Goal: Task Accomplishment & Management: Manage account settings

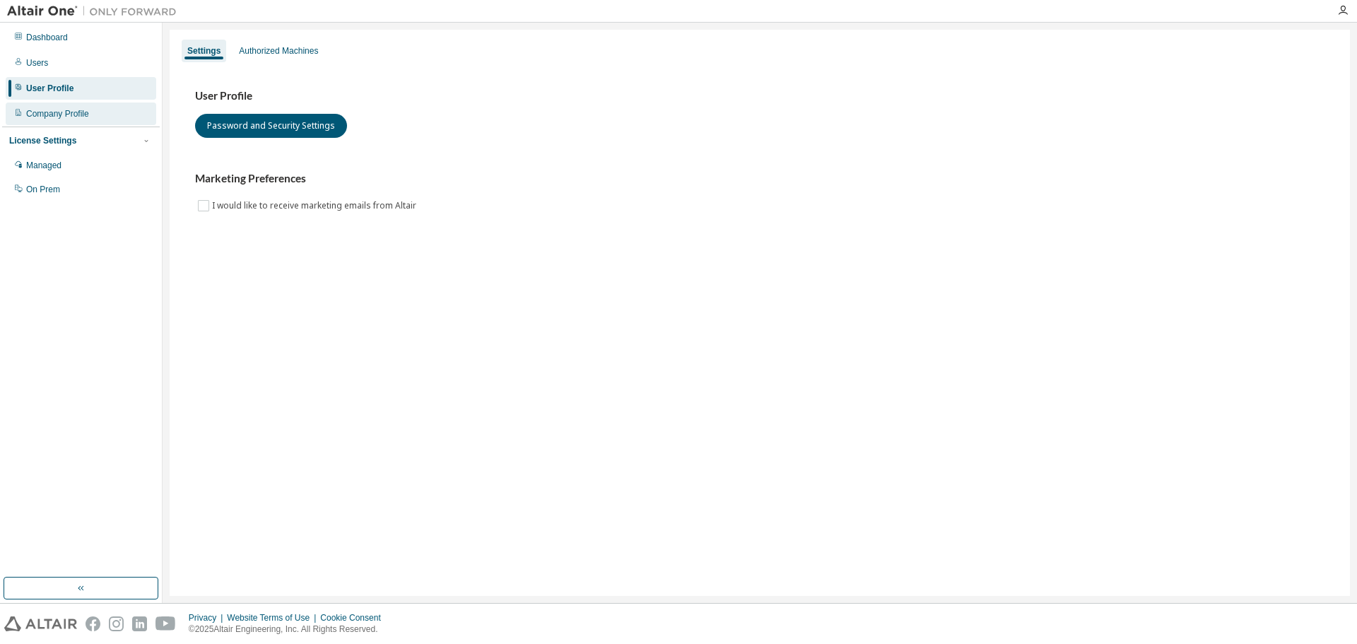
click at [78, 114] on div "Company Profile" at bounding box center [57, 113] width 63 height 11
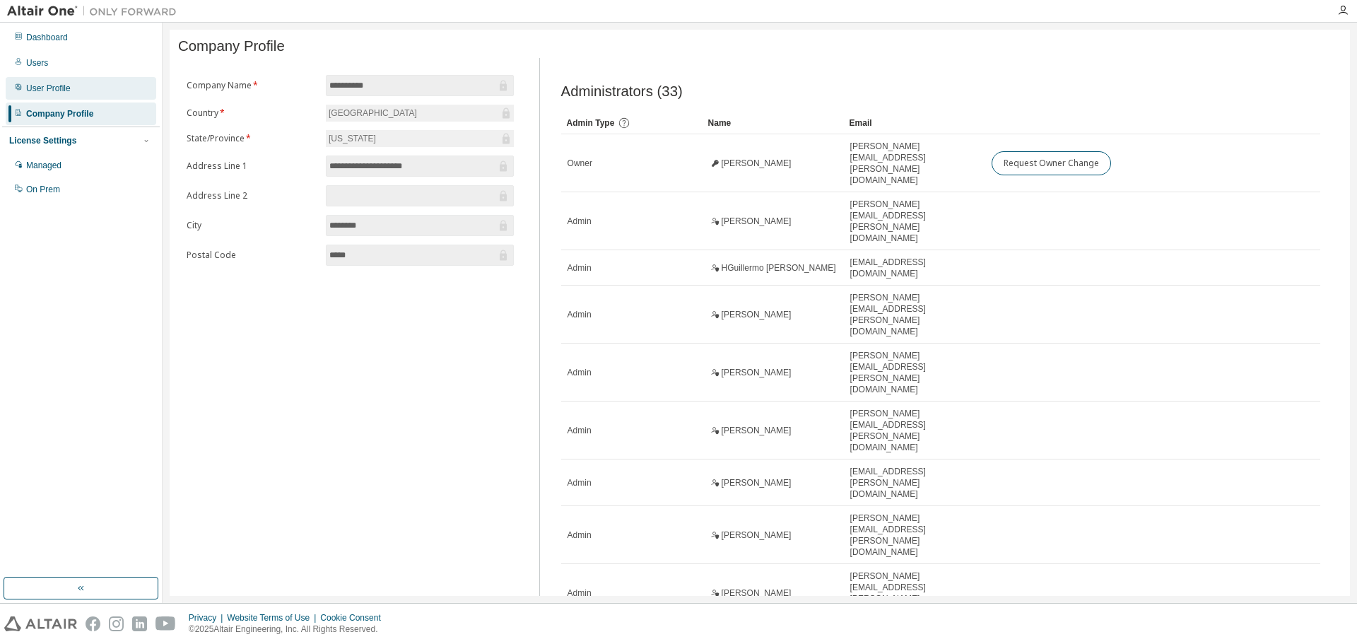
click at [61, 92] on div "User Profile" at bounding box center [48, 88] width 45 height 11
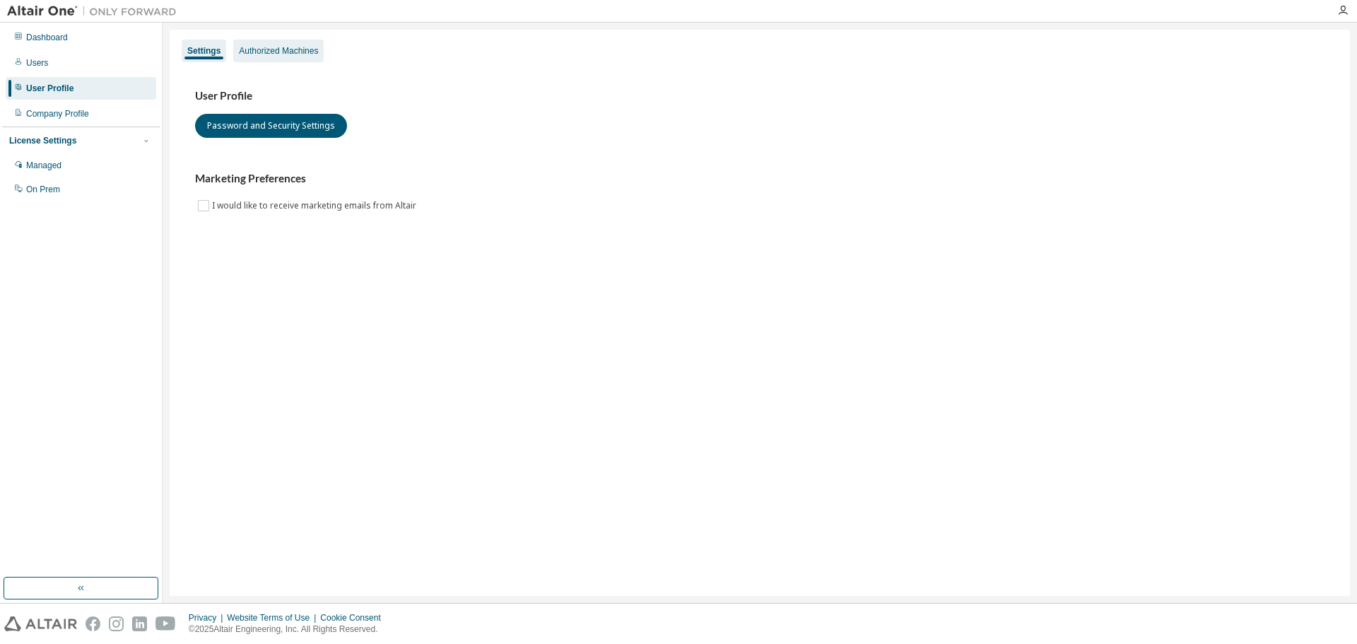
click at [268, 52] on div "Authorized Machines" at bounding box center [278, 50] width 79 height 11
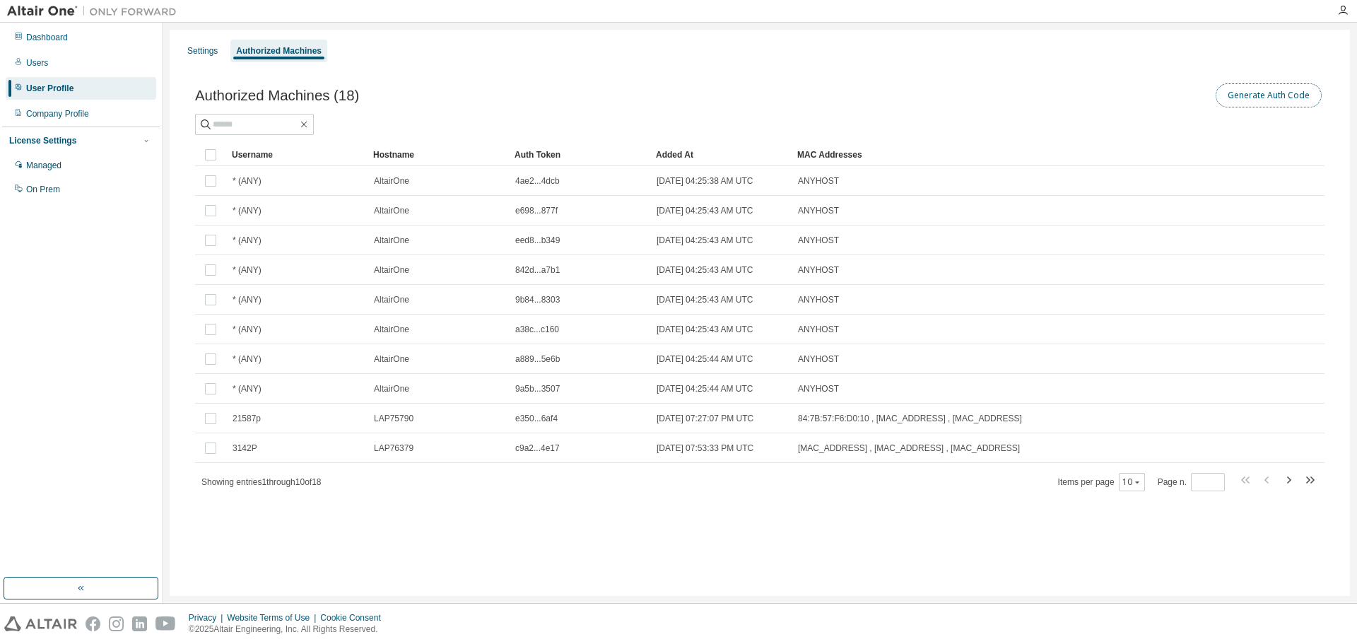
click at [1280, 100] on button "Generate Auth Code" at bounding box center [1269, 95] width 106 height 24
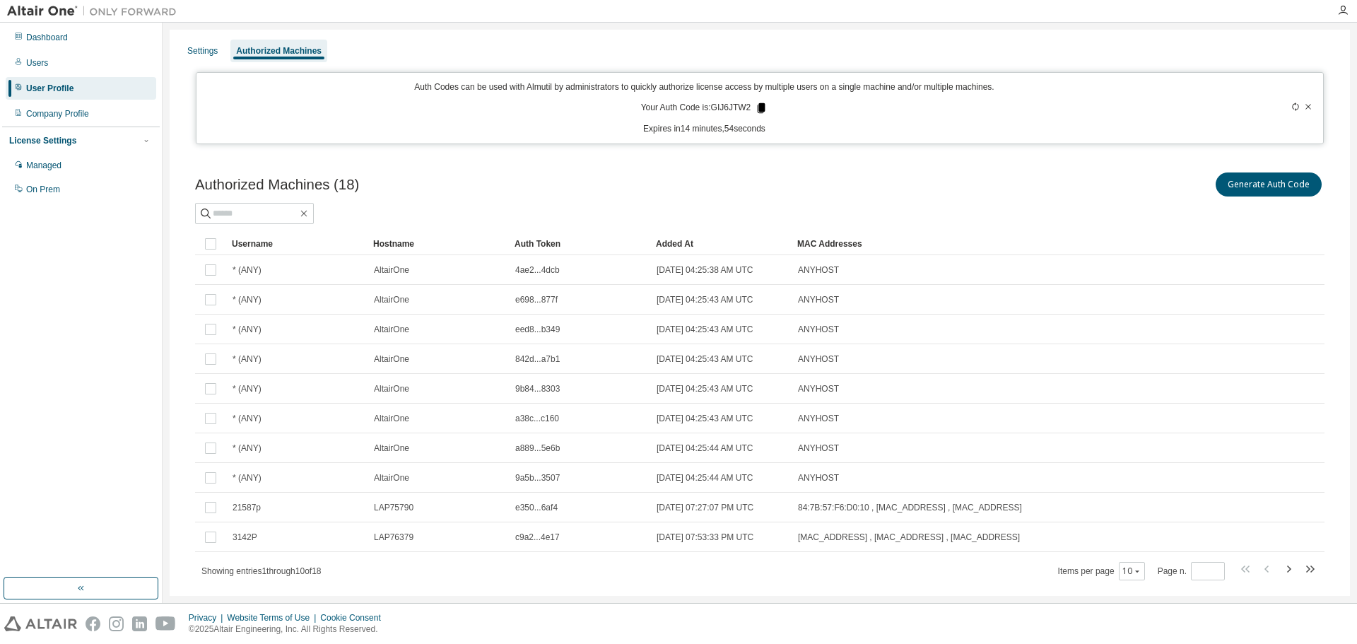
click at [759, 107] on icon at bounding box center [762, 108] width 8 height 10
click at [994, 145] on div "Settings Authorized Machines Auth Codes can be used with Almutil by administrat…" at bounding box center [760, 328] width 1180 height 597
